Goal: Check status: Check status

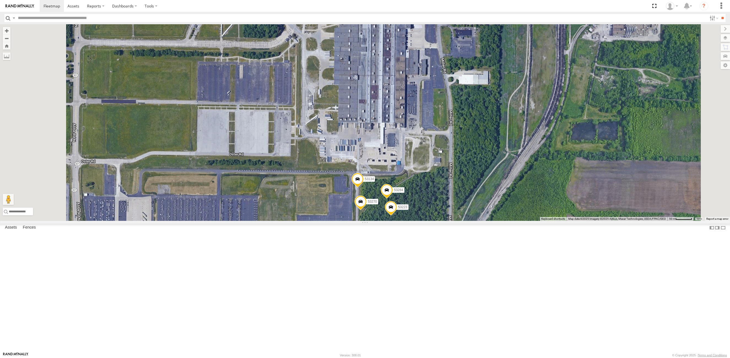
drag, startPoint x: 325, startPoint y: 216, endPoint x: 327, endPoint y: 180, distance: 36.9
click at [321, 221] on div "53213 53258 53152 53288 53230 53276 53134 53223 53270 53284" at bounding box center [365, 122] width 730 height 197
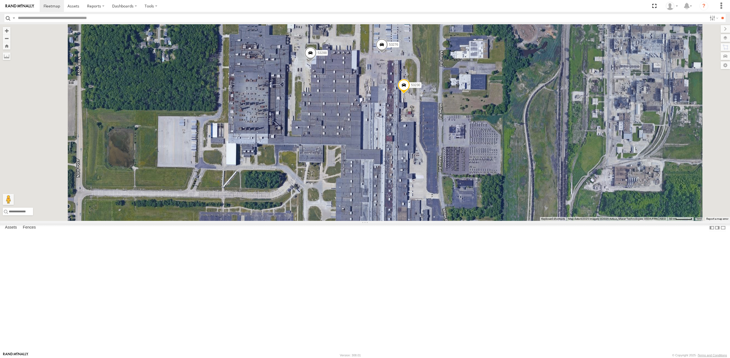
drag, startPoint x: 338, startPoint y: 230, endPoint x: 340, endPoint y: 309, distance: 78.8
click at [340, 221] on div "53213 53258 53152 53288 53230 53276 53134 53223 53270 53284" at bounding box center [365, 122] width 730 height 197
click at [388, 53] on span at bounding box center [382, 46] width 12 height 15
click at [389, 47] on label at bounding box center [383, 45] width 11 height 4
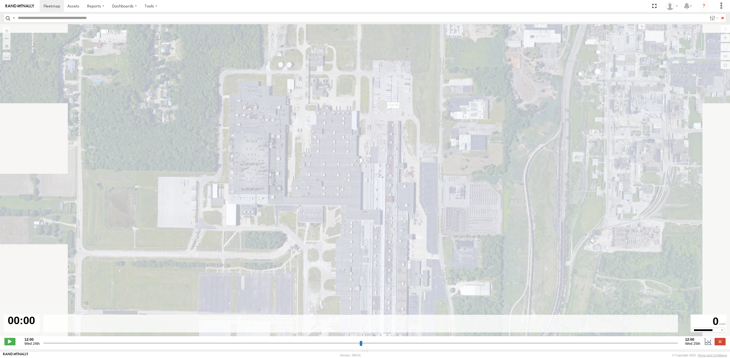
type input "**********"
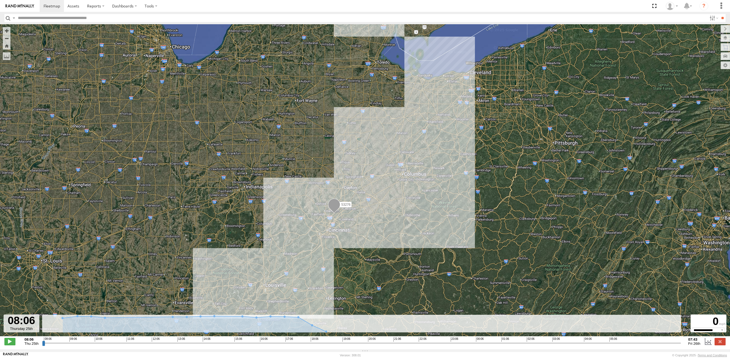
click at [8, 18] on input "button" at bounding box center [7, 18] width 7 height 8
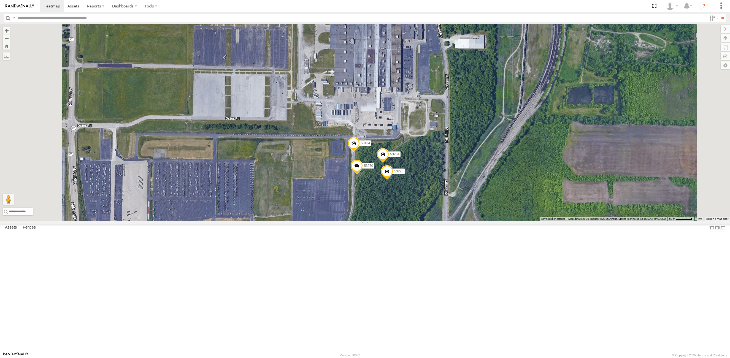
drag, startPoint x: 450, startPoint y: 274, endPoint x: 461, endPoint y: 262, distance: 16.0
click at [461, 221] on div "53230 53276 53288 53223 53270 53284 53134" at bounding box center [365, 122] width 730 height 197
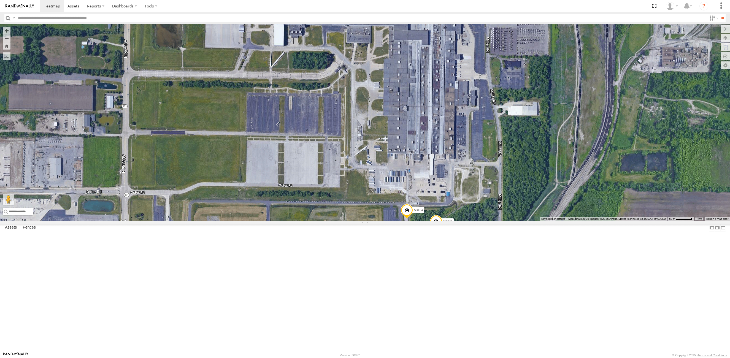
drag, startPoint x: 309, startPoint y: 171, endPoint x: 364, endPoint y: 238, distance: 86.4
click at [364, 221] on div "53230 53276 53288 53223 53270 53284 53134" at bounding box center [365, 122] width 730 height 197
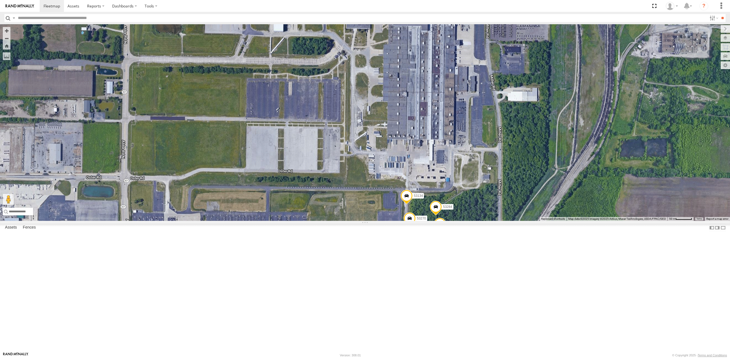
drag, startPoint x: 365, startPoint y: 234, endPoint x: 364, endPoint y: 219, distance: 14.9
click at [364, 219] on div "53230 53276 53288 53223 53270 53284 53134" at bounding box center [365, 122] width 730 height 197
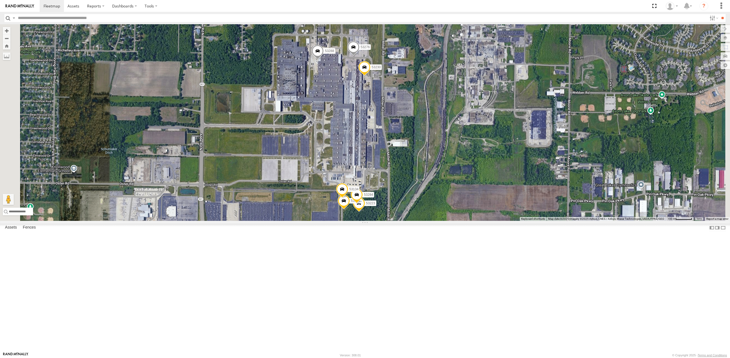
drag, startPoint x: 409, startPoint y: 115, endPoint x: 395, endPoint y: 165, distance: 52.1
click at [395, 165] on div "53223 53230 53270 53284 53134 53276 53288" at bounding box center [365, 122] width 730 height 197
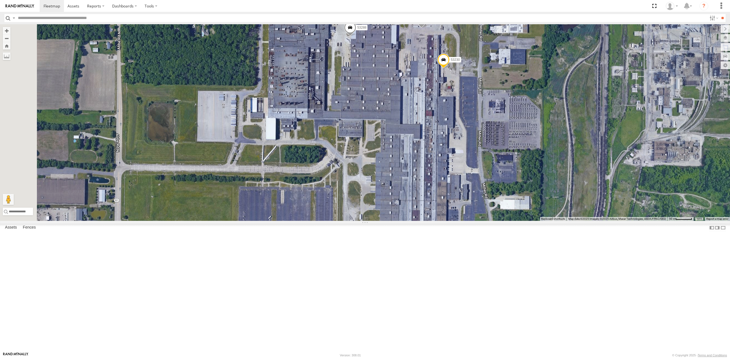
drag, startPoint x: 404, startPoint y: 150, endPoint x: 446, endPoint y: 150, distance: 42.4
click at [446, 150] on div "53223 53230 53270 53284 53134 53276 53288" at bounding box center [365, 122] width 730 height 197
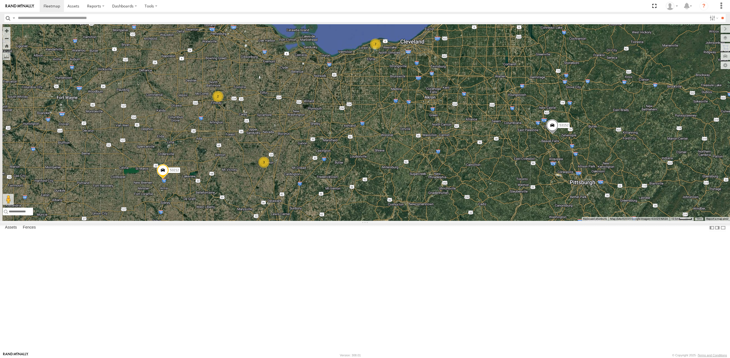
drag, startPoint x: 252, startPoint y: 263, endPoint x: 330, endPoint y: 188, distance: 107.7
click at [330, 188] on div "53152 3 7 3 5 53213 53258 4 53212 2 53269 2" at bounding box center [365, 122] width 730 height 197
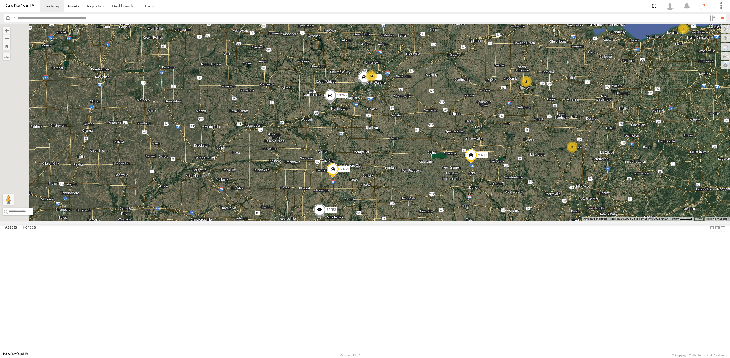
drag, startPoint x: 295, startPoint y: 95, endPoint x: 552, endPoint y: 120, distance: 258.7
click at [552, 120] on div "53152 53213 53258 53212 53269 14 3 7 53279 3 53239 2 53266 53253 2 53136" at bounding box center [365, 122] width 730 height 197
